Goal: Transaction & Acquisition: Purchase product/service

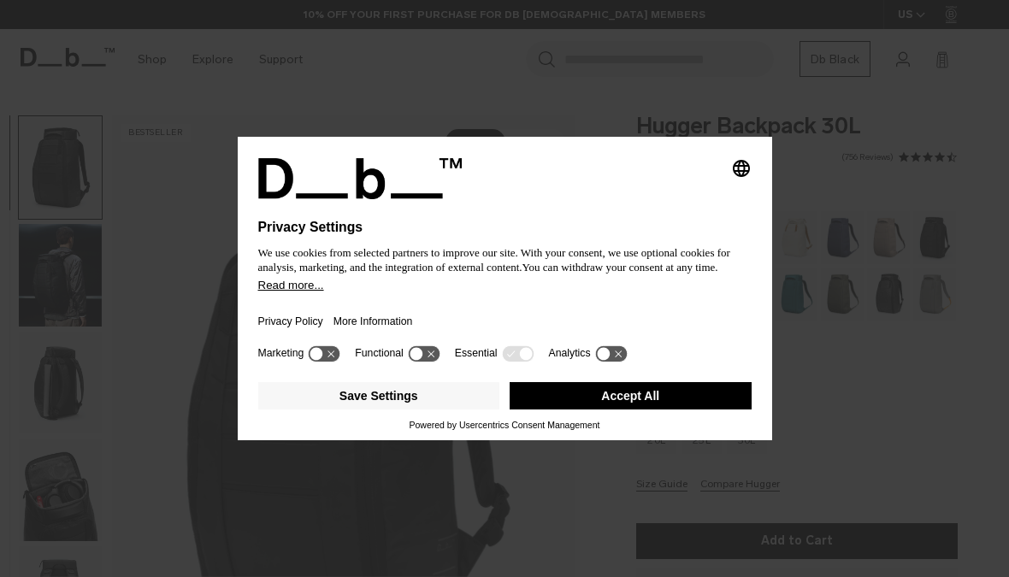
click at [485, 291] on button "Read more..." at bounding box center [504, 285] width 493 height 13
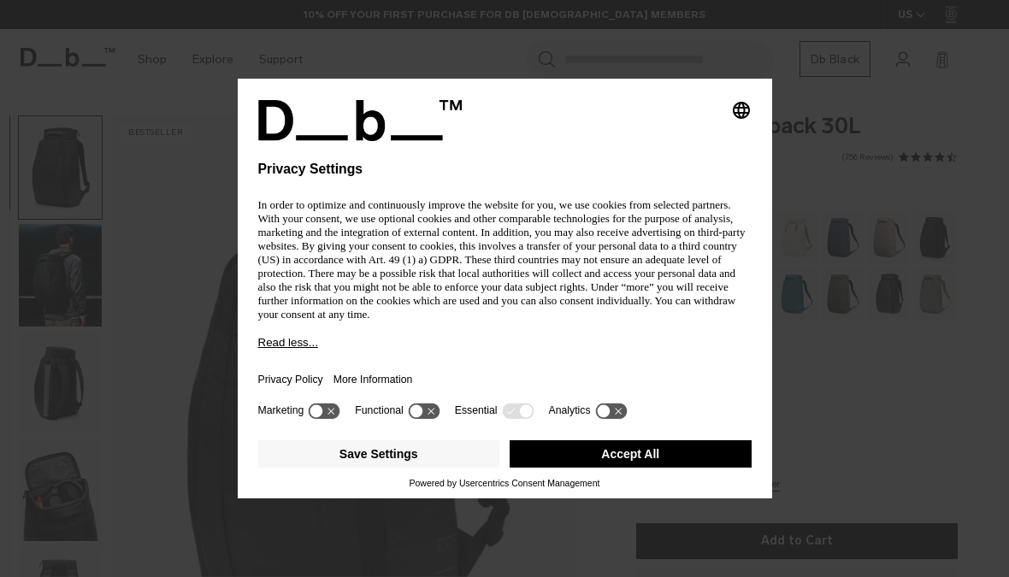
click at [748, 100] on icon "Select language" at bounding box center [741, 110] width 21 height 21
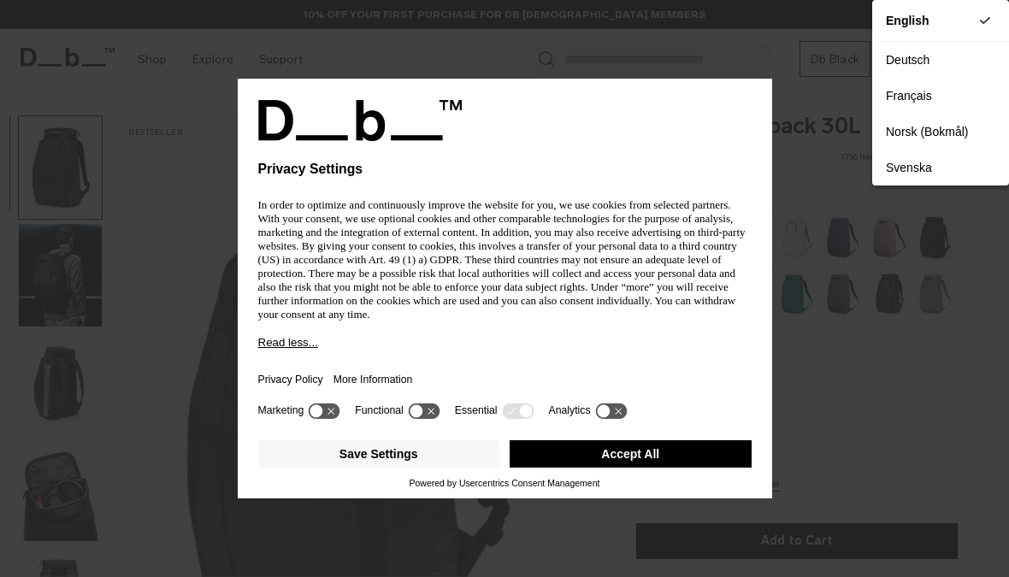
click at [809, 339] on div "Privacy Settings In order to optimize and continuously improve the website for …" at bounding box center [504, 288] width 1009 height 577
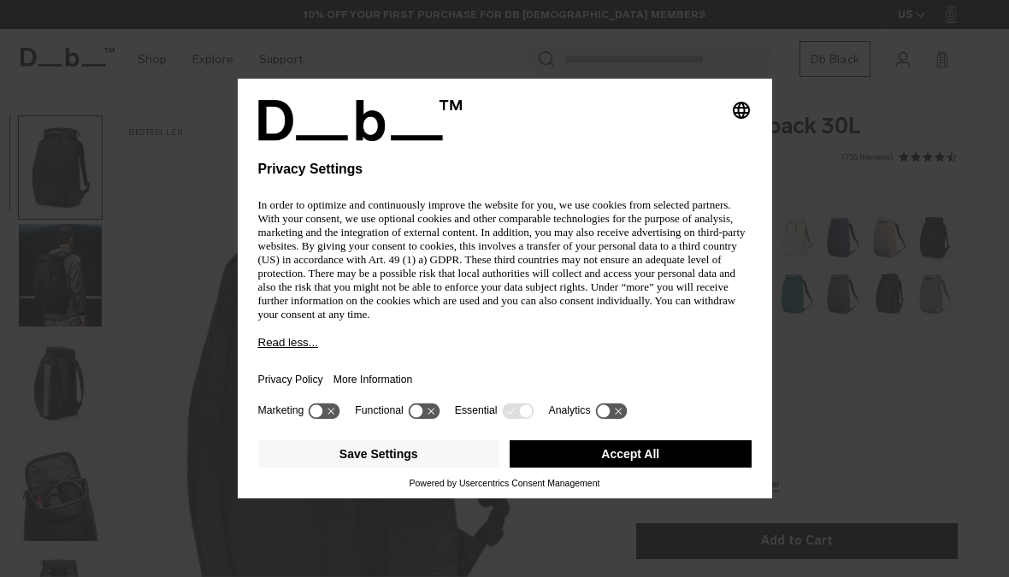
click at [649, 486] on div "Powered by Usercentrics Consent Management" at bounding box center [504, 483] width 493 height 10
click at [648, 486] on div "Powered by Usercentrics Consent Management" at bounding box center [504, 483] width 493 height 10
click at [649, 468] on button "Accept All" at bounding box center [630, 453] width 242 height 27
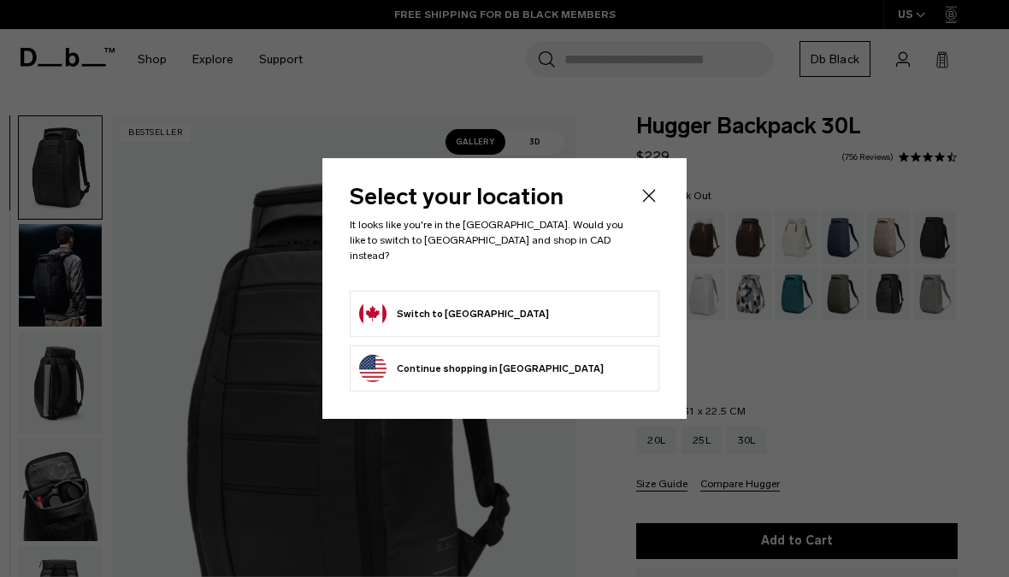
click at [532, 303] on form "Switch to [GEOGRAPHIC_DATA]" at bounding box center [504, 313] width 291 height 27
click at [454, 313] on button "Switch to [GEOGRAPHIC_DATA]" at bounding box center [454, 313] width 190 height 27
click at [441, 314] on button "Switch to [GEOGRAPHIC_DATA]" at bounding box center [454, 313] width 190 height 27
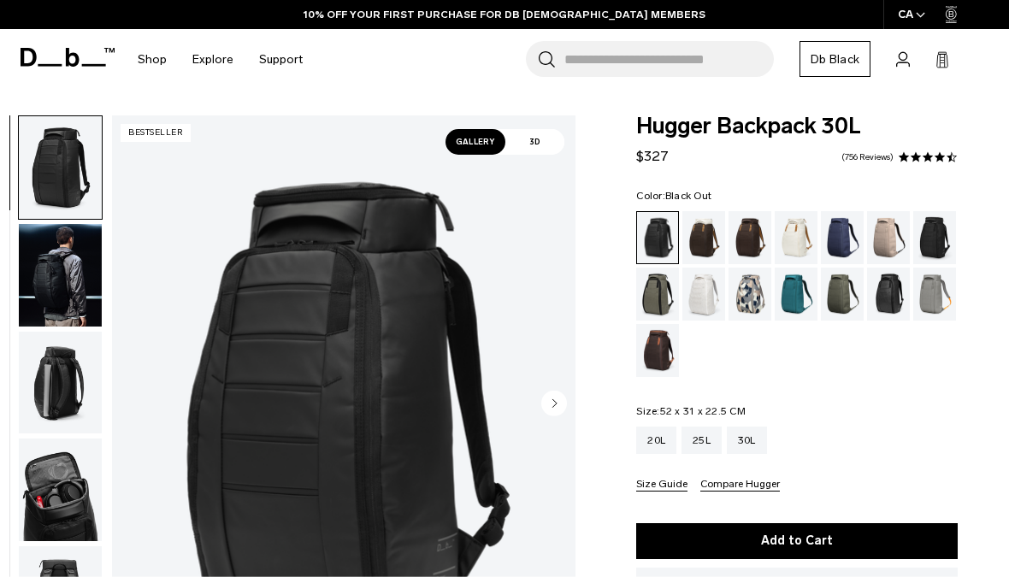
click at [55, 267] on img "button" at bounding box center [60, 275] width 83 height 103
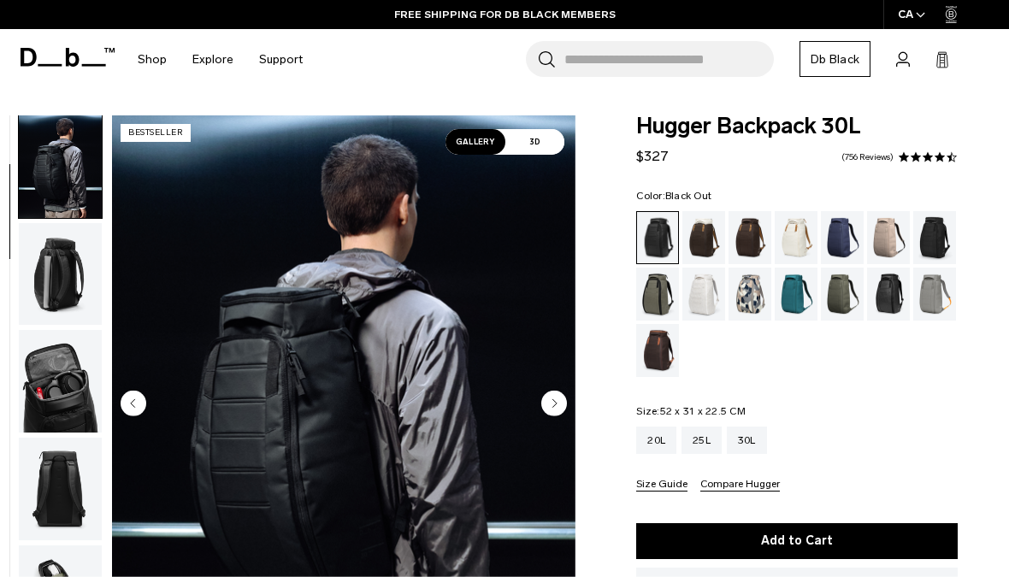
scroll to position [73, 0]
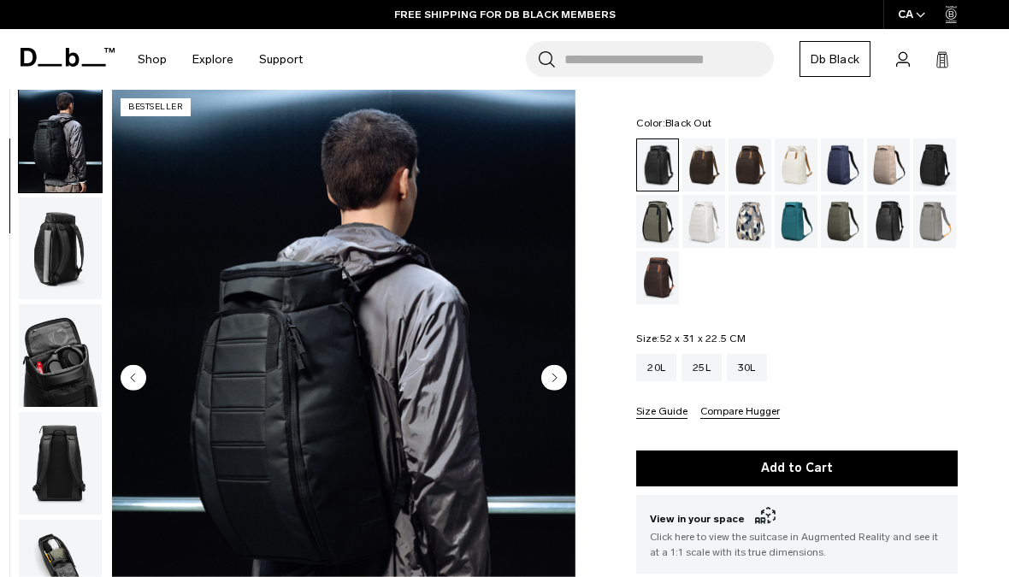
click at [44, 375] on img "button" at bounding box center [60, 355] width 83 height 103
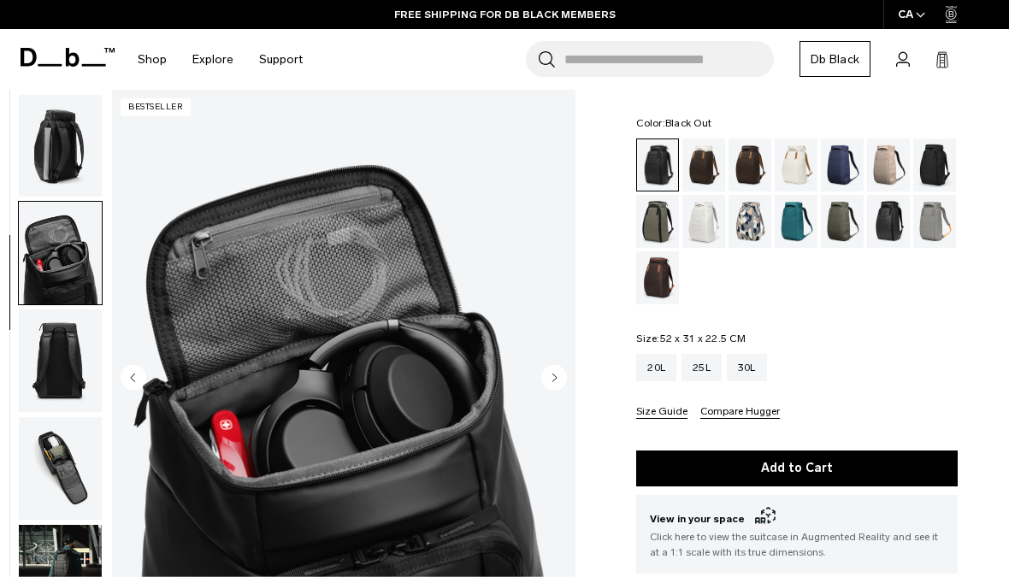
scroll to position [327, 0]
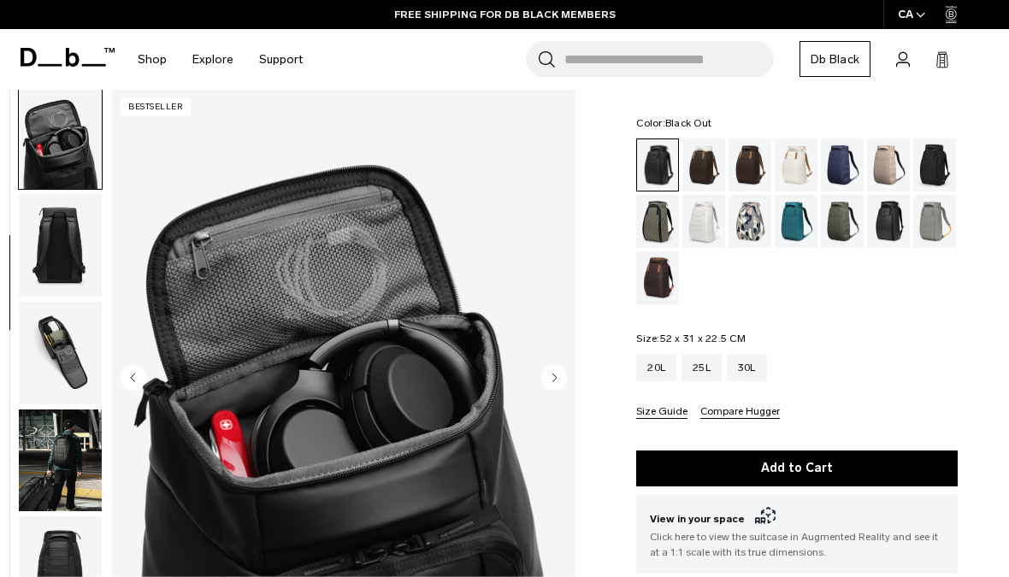
click at [59, 360] on img "button" at bounding box center [60, 353] width 83 height 103
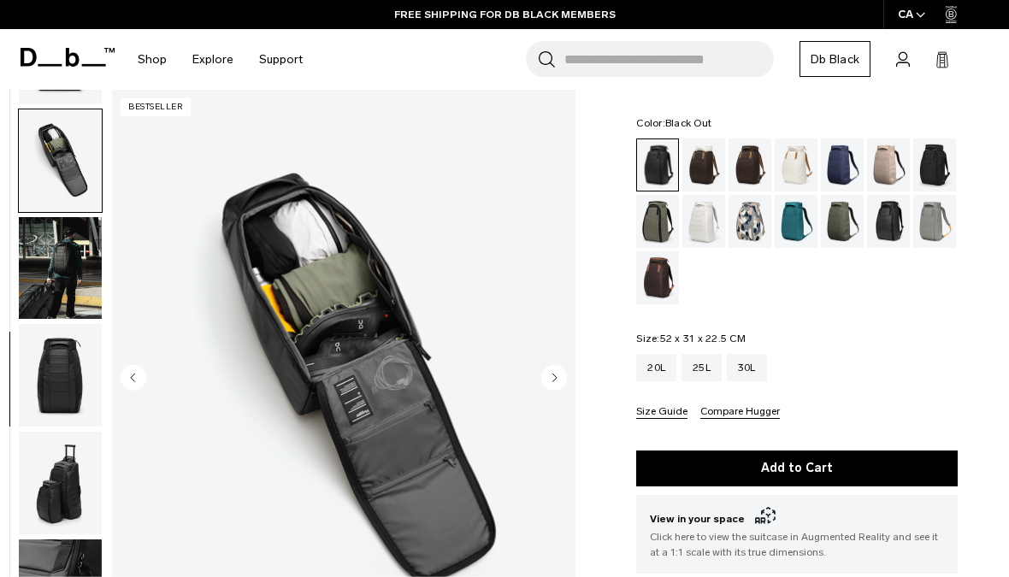
scroll to position [544, 0]
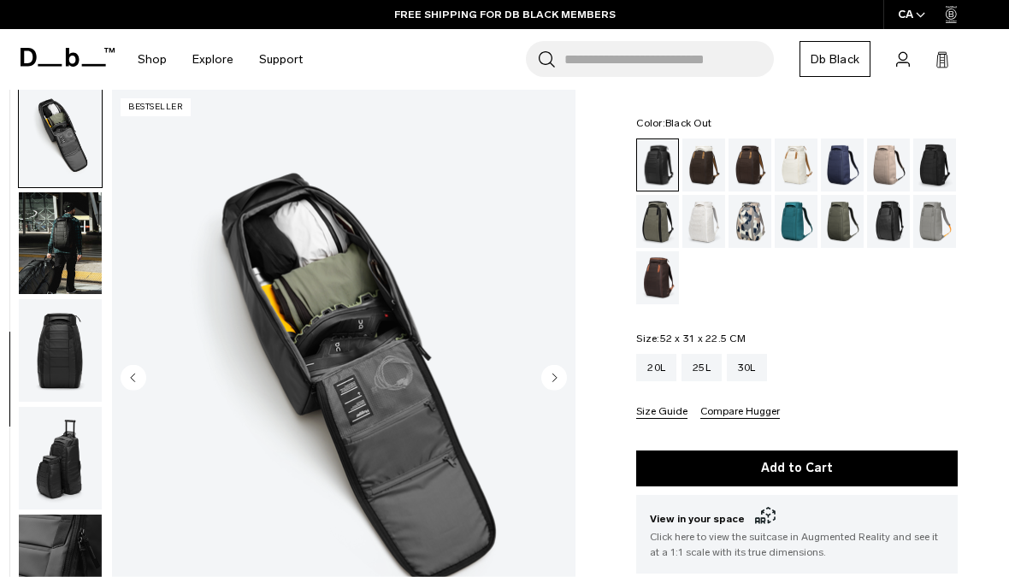
click at [54, 368] on img "button" at bounding box center [60, 350] width 83 height 103
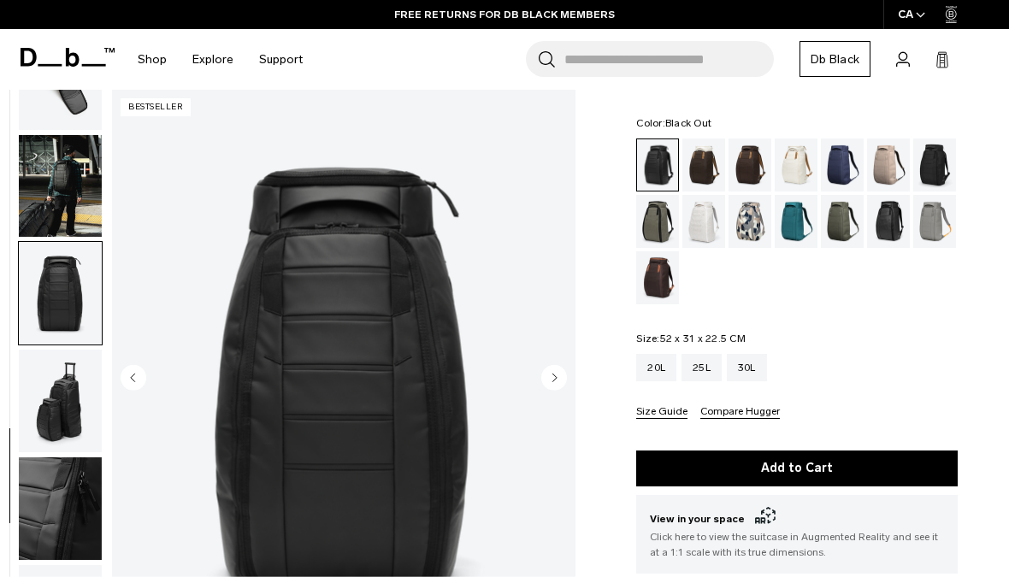
scroll to position [615, 0]
click at [51, 401] on img "button" at bounding box center [60, 401] width 83 height 103
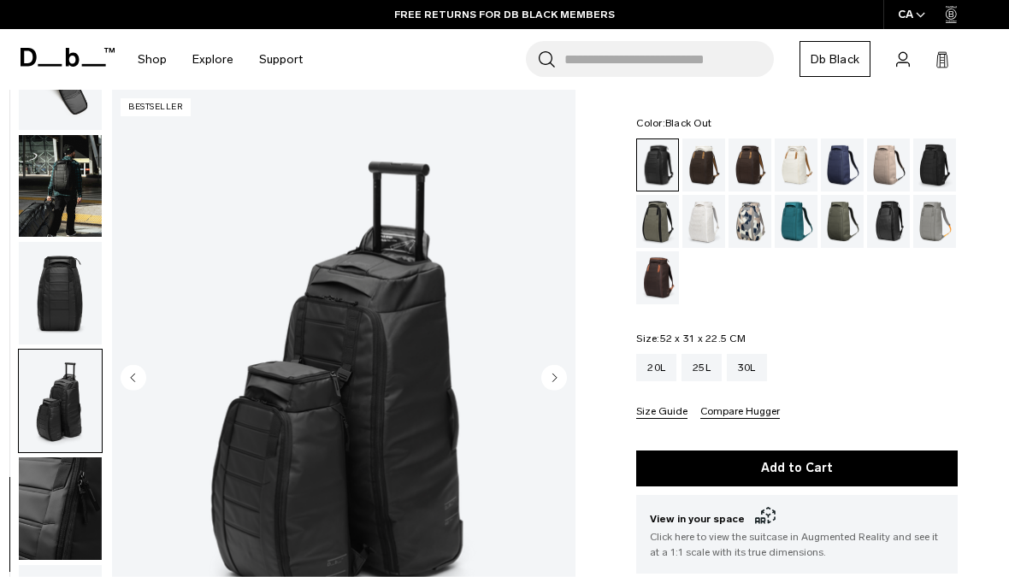
click at [57, 470] on img "button" at bounding box center [60, 508] width 83 height 103
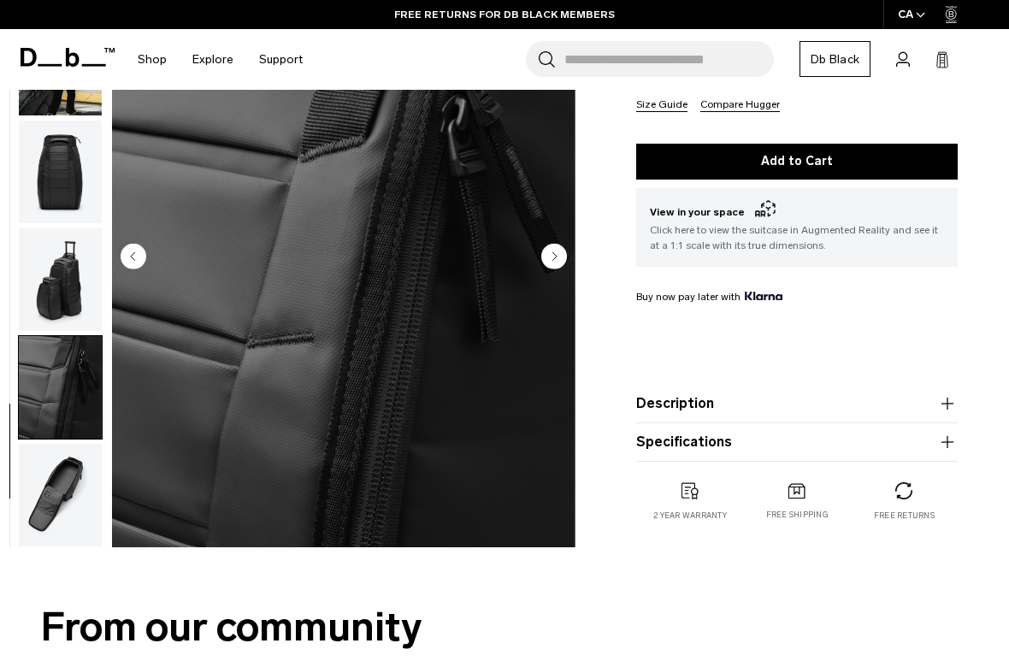
scroll to position [470, 0]
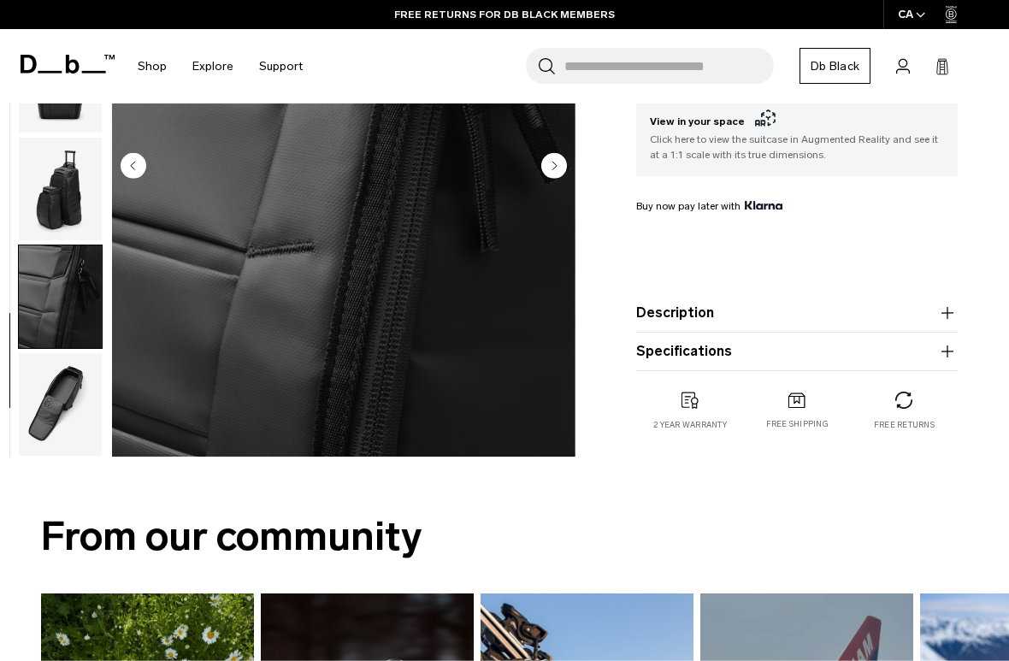
click at [50, 408] on img "button" at bounding box center [60, 404] width 83 height 103
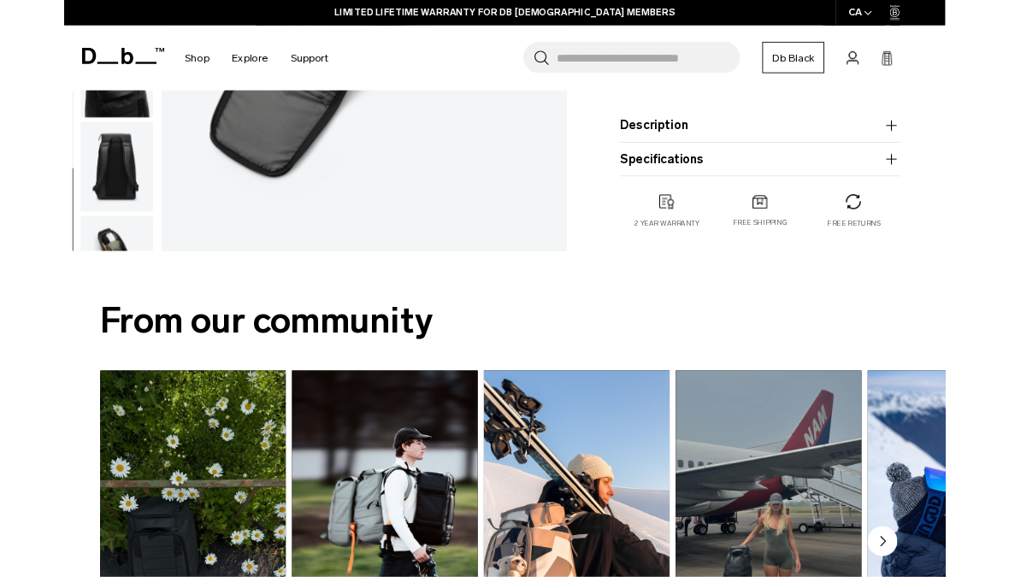
scroll to position [0, 0]
